Goal: Navigation & Orientation: Understand site structure

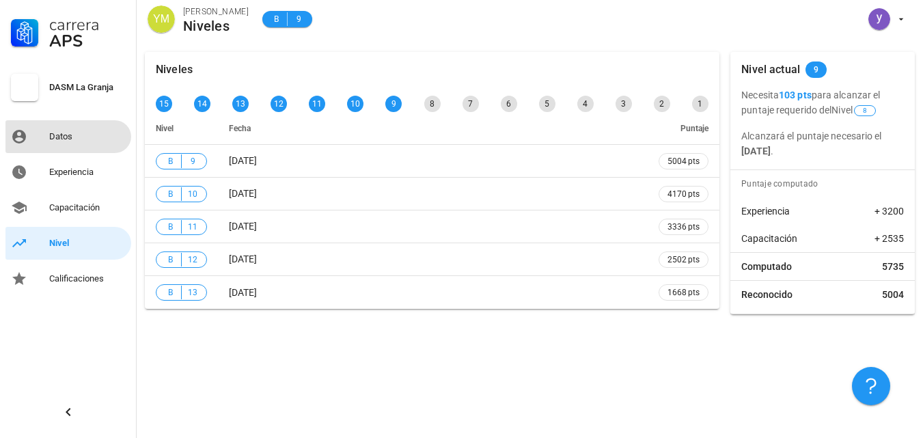
drag, startPoint x: 69, startPoint y: 135, endPoint x: 71, endPoint y: 145, distance: 9.8
click at [68, 136] on div "Datos" at bounding box center [87, 136] width 77 height 11
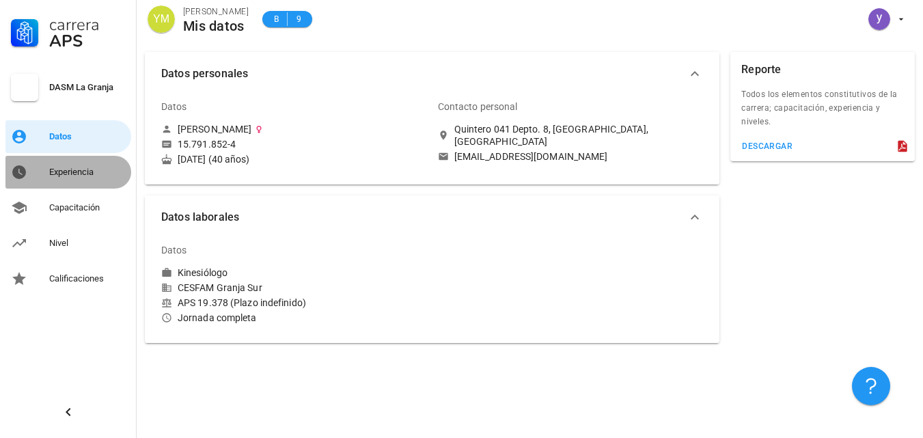
click at [79, 182] on div "Experiencia" at bounding box center [87, 172] width 77 height 22
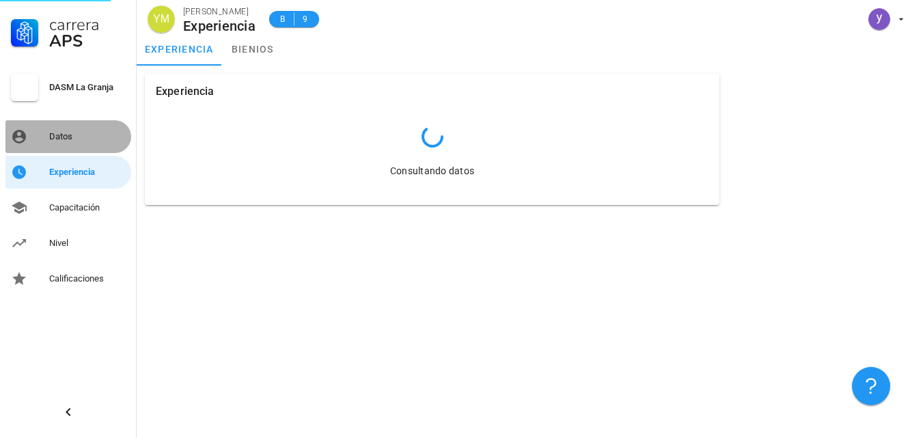
click at [63, 128] on div "Datos" at bounding box center [87, 137] width 77 height 22
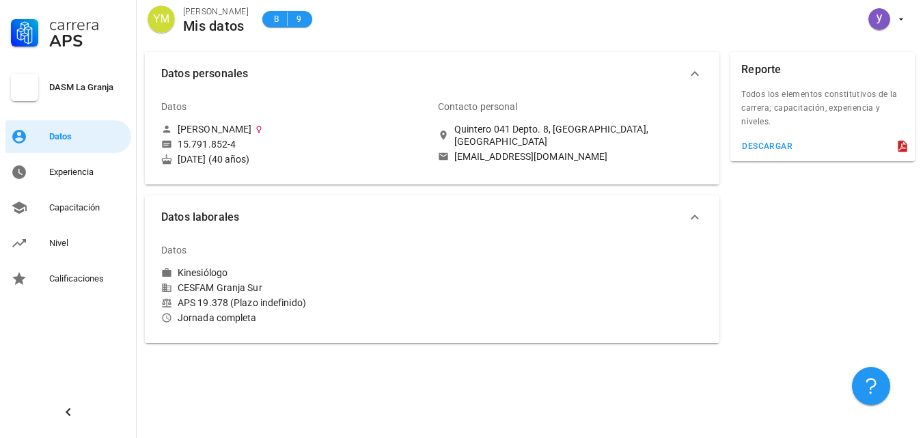
drag, startPoint x: 195, startPoint y: 299, endPoint x: 334, endPoint y: 297, distance: 138.7
click at [327, 298] on div "APS 19.378 (Plazo indefinido)" at bounding box center [294, 303] width 266 height 12
click at [334, 297] on div "APS 19.378 (Plazo indefinido)" at bounding box center [294, 303] width 266 height 12
drag, startPoint x: 248, startPoint y: 317, endPoint x: 178, endPoint y: 317, distance: 70.4
click at [178, 317] on div "Jornada completa" at bounding box center [294, 318] width 266 height 12
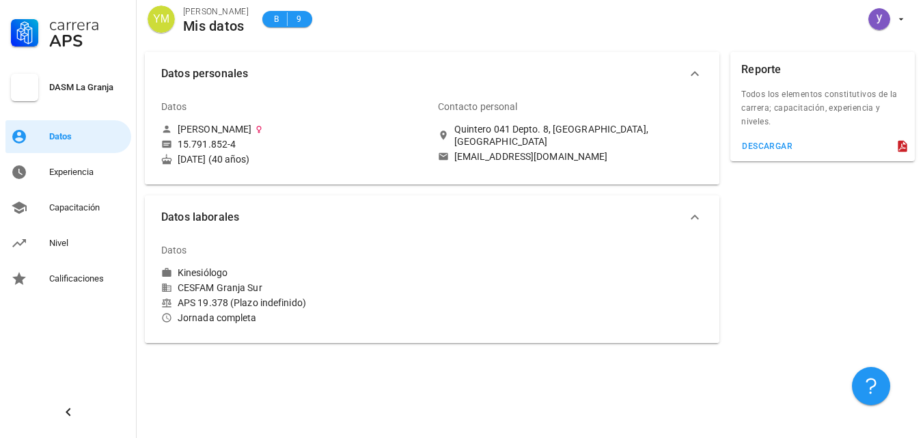
drag, startPoint x: 285, startPoint y: 317, endPoint x: 273, endPoint y: 312, distance: 13.2
click at [282, 316] on div "Jornada completa" at bounding box center [294, 318] width 266 height 12
click at [76, 171] on div "Experiencia" at bounding box center [87, 172] width 77 height 11
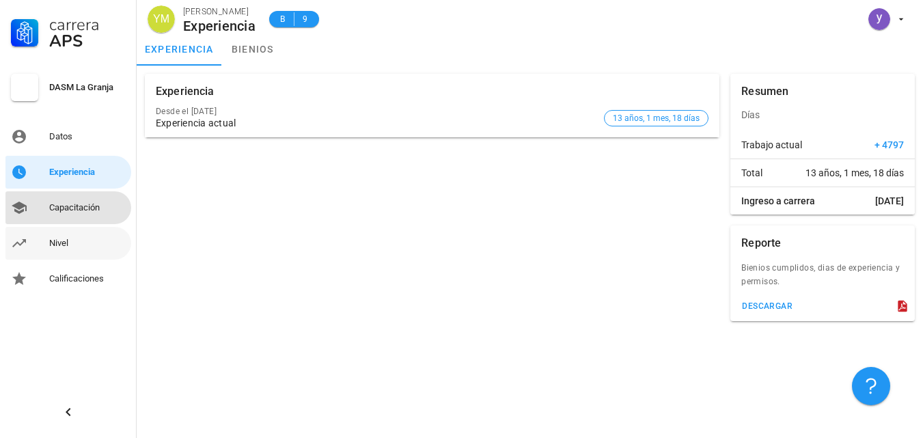
drag, startPoint x: 83, startPoint y: 210, endPoint x: 75, endPoint y: 243, distance: 33.8
click at [83, 211] on div "Capacitación" at bounding box center [87, 207] width 77 height 11
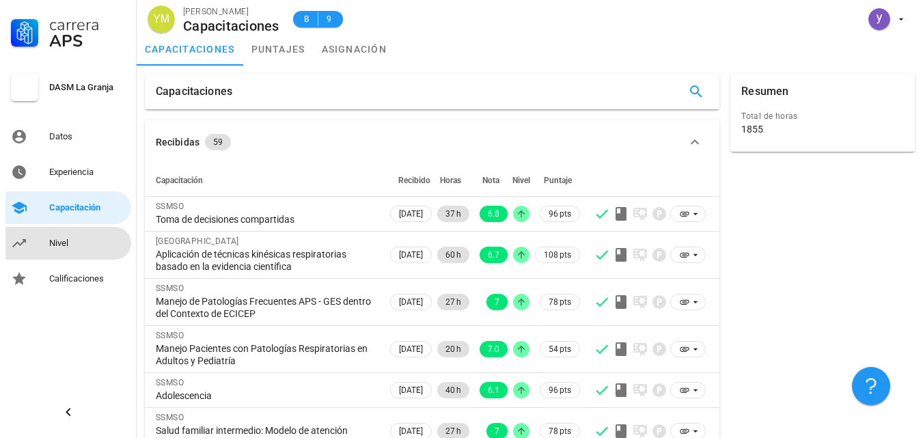
click at [74, 243] on div "Nivel" at bounding box center [87, 243] width 77 height 11
